Goal: Task Accomplishment & Management: Complete application form

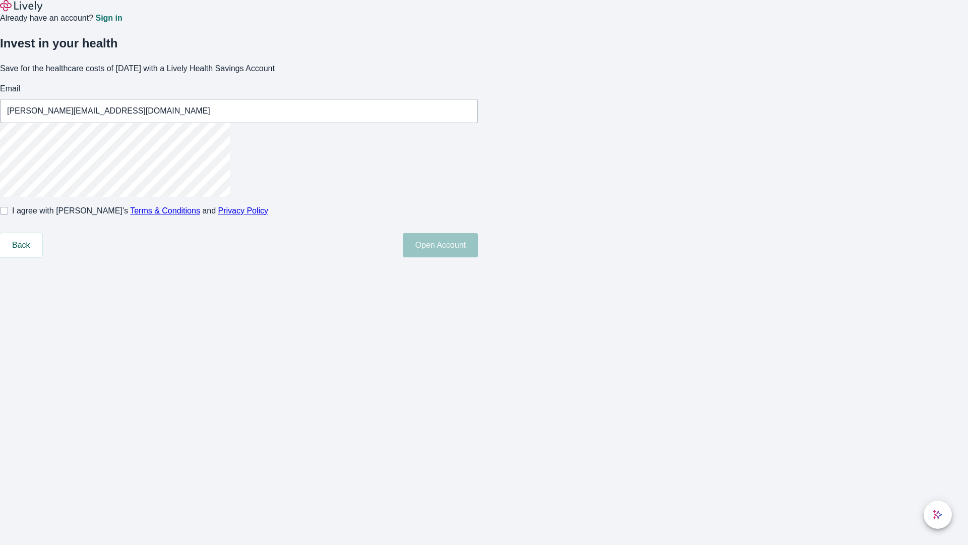
click at [8, 215] on input "I agree with Lively’s Terms & Conditions and Privacy Policy" at bounding box center [4, 211] width 8 height 8
checkbox input "true"
click at [478, 257] on button "Open Account" at bounding box center [440, 245] width 75 height 24
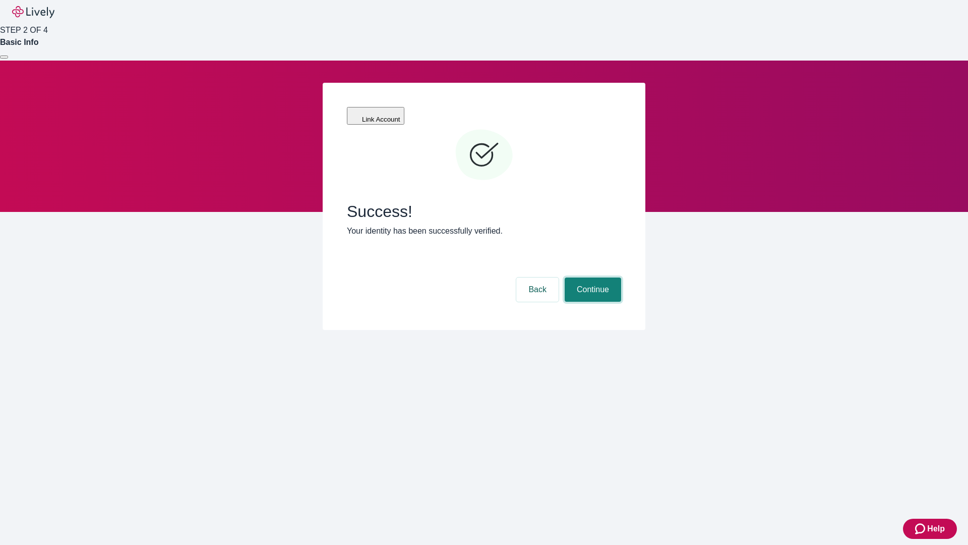
click at [592, 277] on button "Continue" at bounding box center [593, 289] width 56 height 24
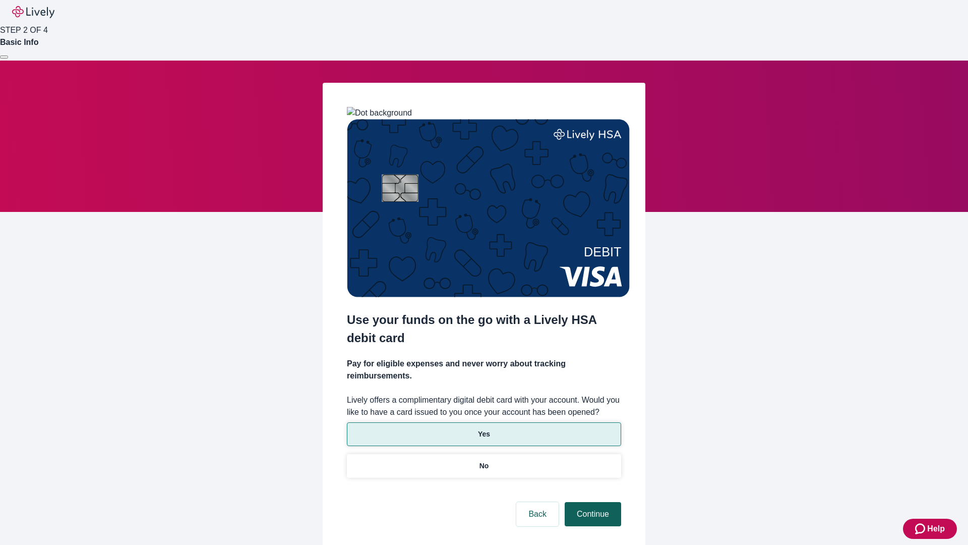
click at [484, 429] on p "Yes" at bounding box center [484, 434] width 12 height 11
click at [592, 502] on button "Continue" at bounding box center [593, 514] width 56 height 24
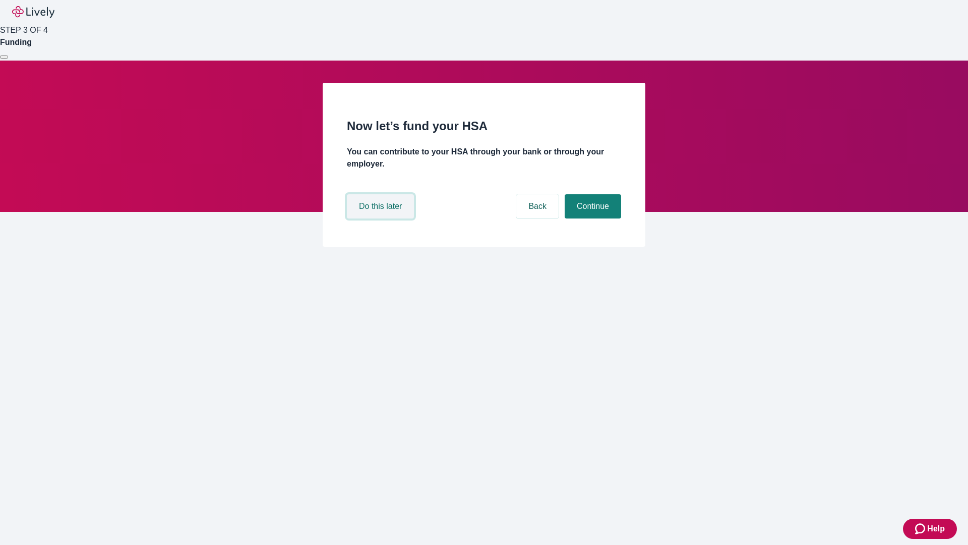
click at [382, 218] on button "Do this later" at bounding box center [380, 206] width 67 height 24
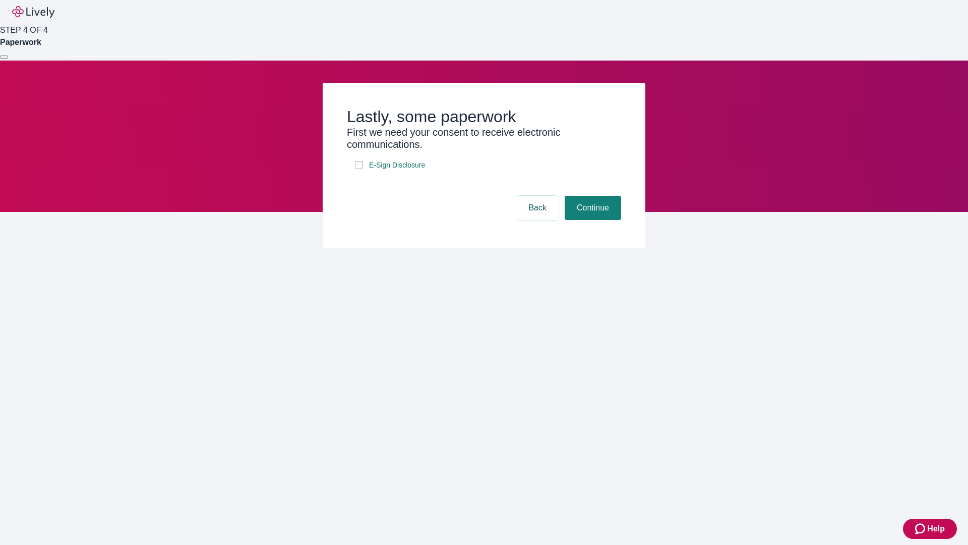
click at [359, 169] on input "E-Sign Disclosure" at bounding box center [359, 165] width 8 height 8
checkbox input "true"
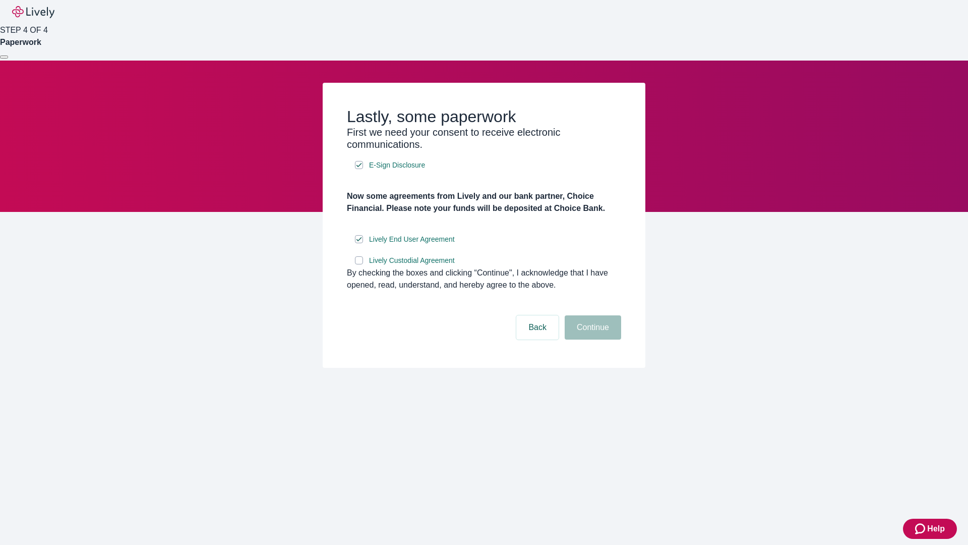
click at [359, 264] on input "Lively Custodial Agreement" at bounding box center [359, 260] width 8 height 8
checkbox input "true"
click at [592, 339] on button "Continue" at bounding box center [593, 327] width 56 height 24
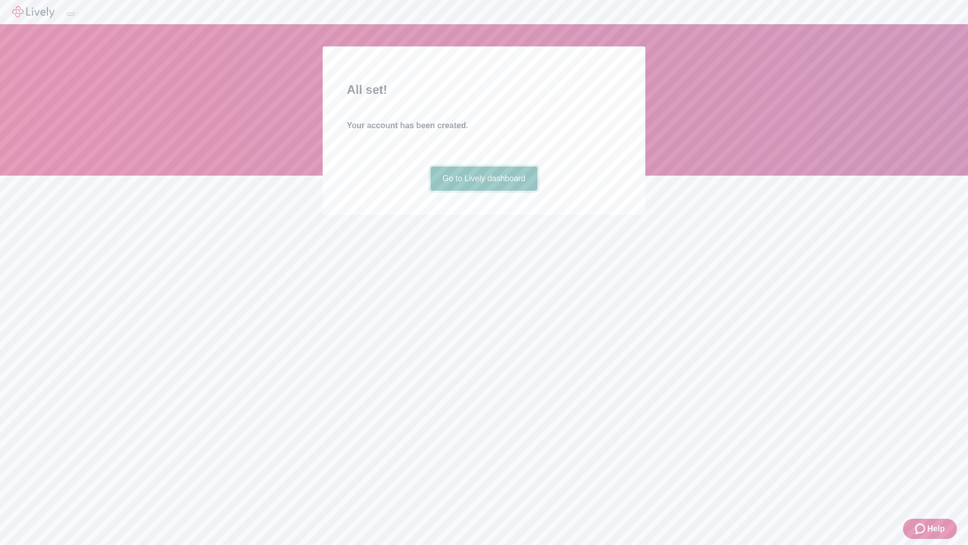
click at [484, 191] on link "Go to Lively dashboard" at bounding box center [484, 178] width 107 height 24
